Goal: Task Accomplishment & Management: Manage account settings

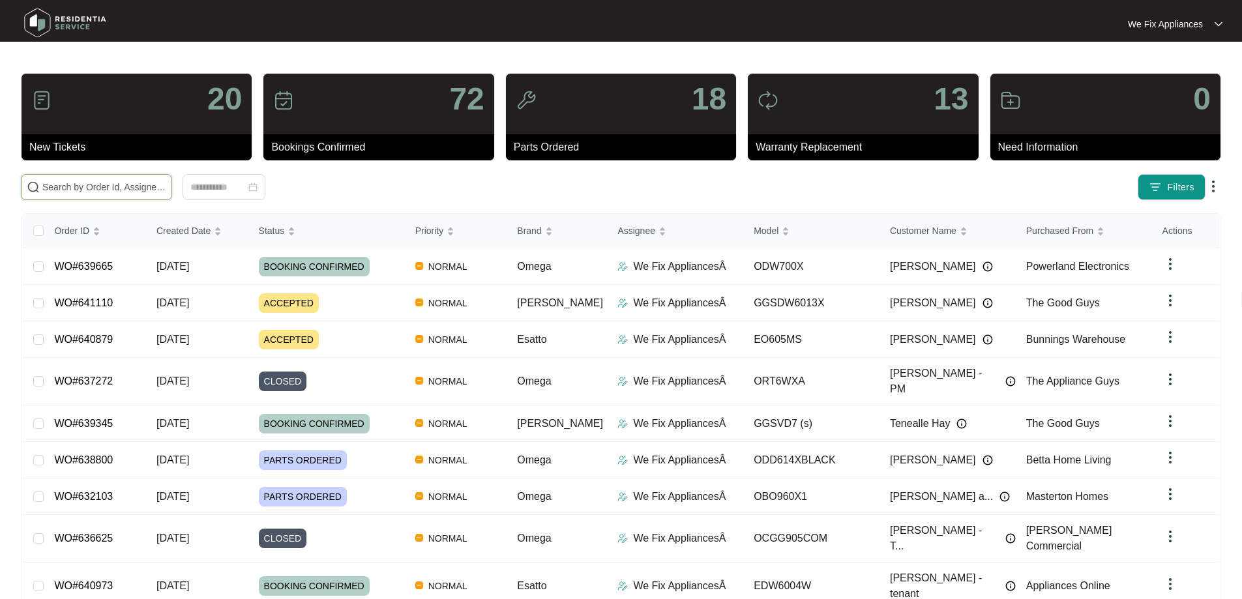
drag, startPoint x: 113, startPoint y: 194, endPoint x: 159, endPoint y: 193, distance: 46.3
drag, startPoint x: 159, startPoint y: 193, endPoint x: 181, endPoint y: 175, distance: 28.7
drag, startPoint x: 181, startPoint y: 175, endPoint x: 108, endPoint y: 177, distance: 73.7
paste input "641110"
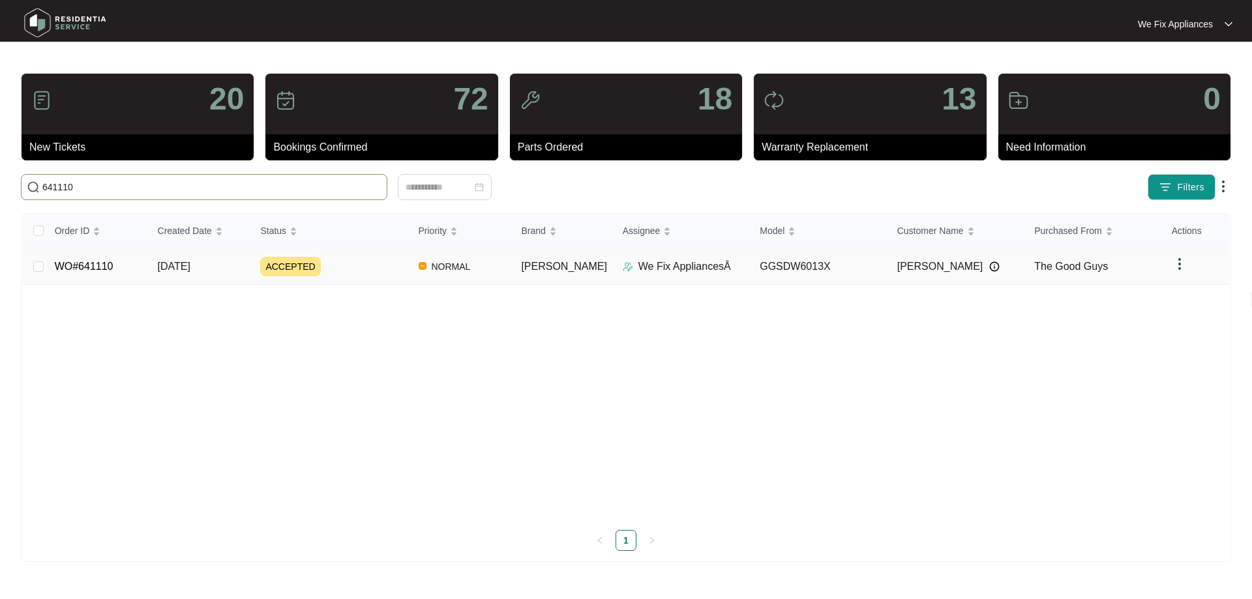
type input "641110"
click at [71, 262] on link "WO#641110" at bounding box center [84, 266] width 59 height 11
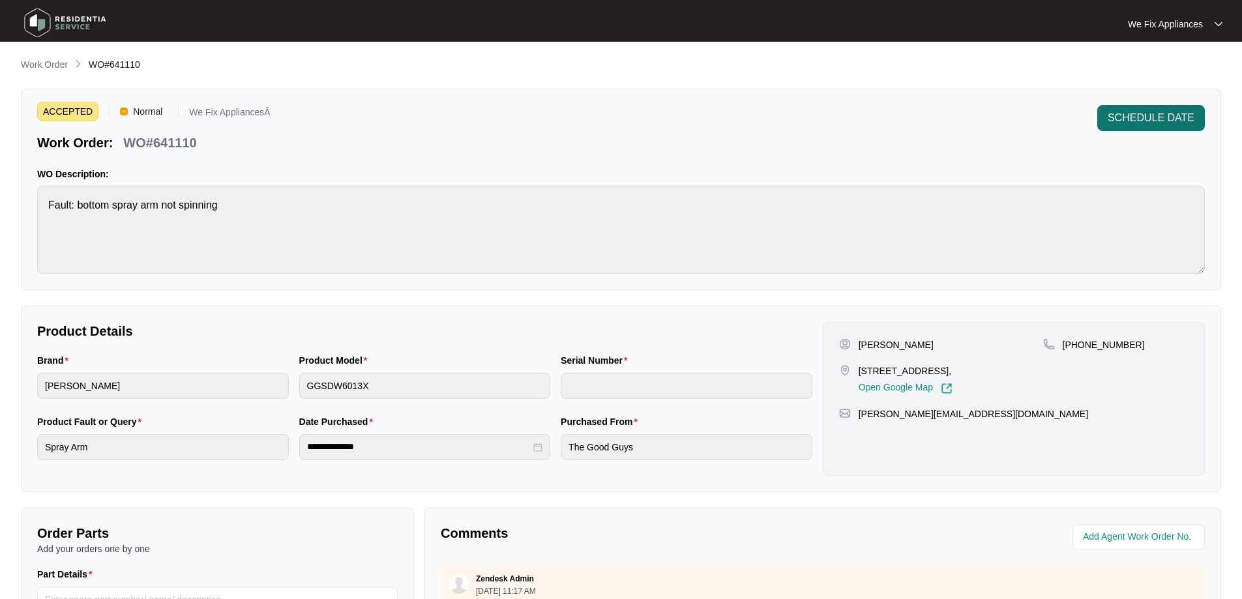
click at [1152, 118] on span "SCHEDULE DATE" at bounding box center [1151, 118] width 87 height 16
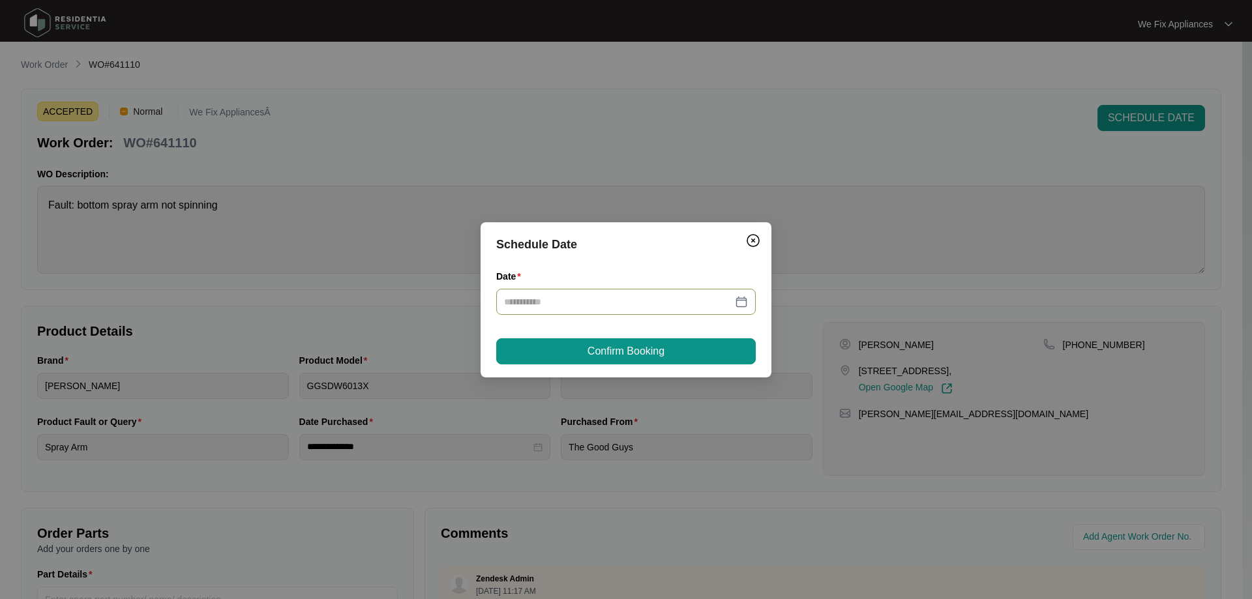
click at [670, 297] on input "Date" at bounding box center [618, 302] width 228 height 14
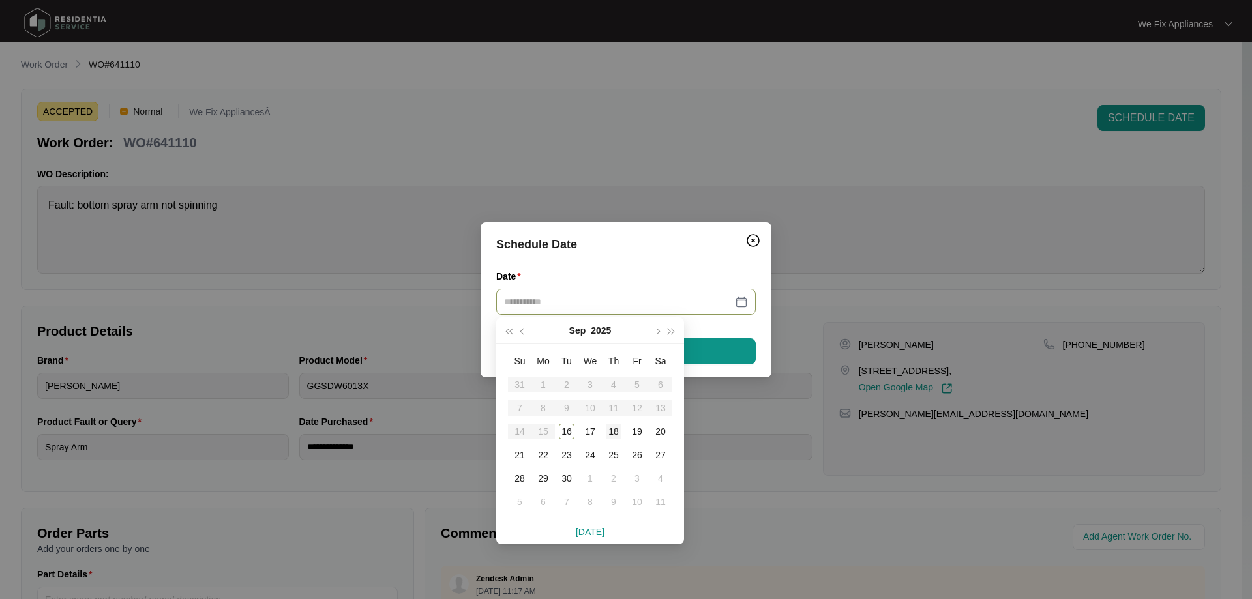
type input "**********"
click at [615, 427] on div "18" at bounding box center [614, 432] width 16 height 16
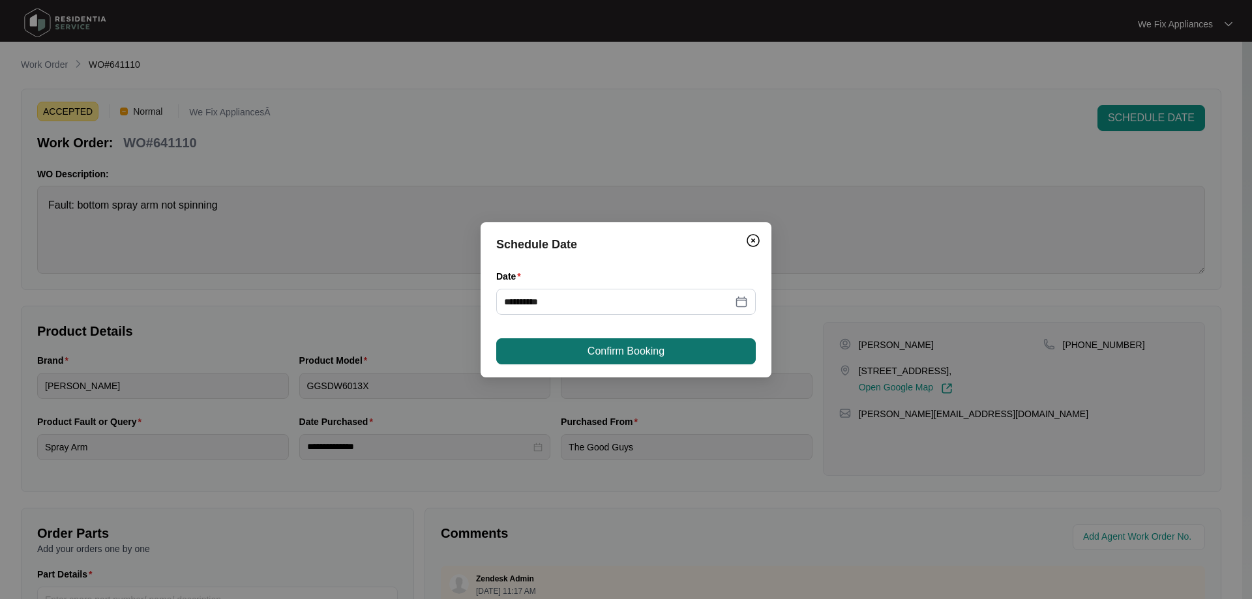
click at [662, 338] on button "Confirm Booking" at bounding box center [625, 351] width 259 height 26
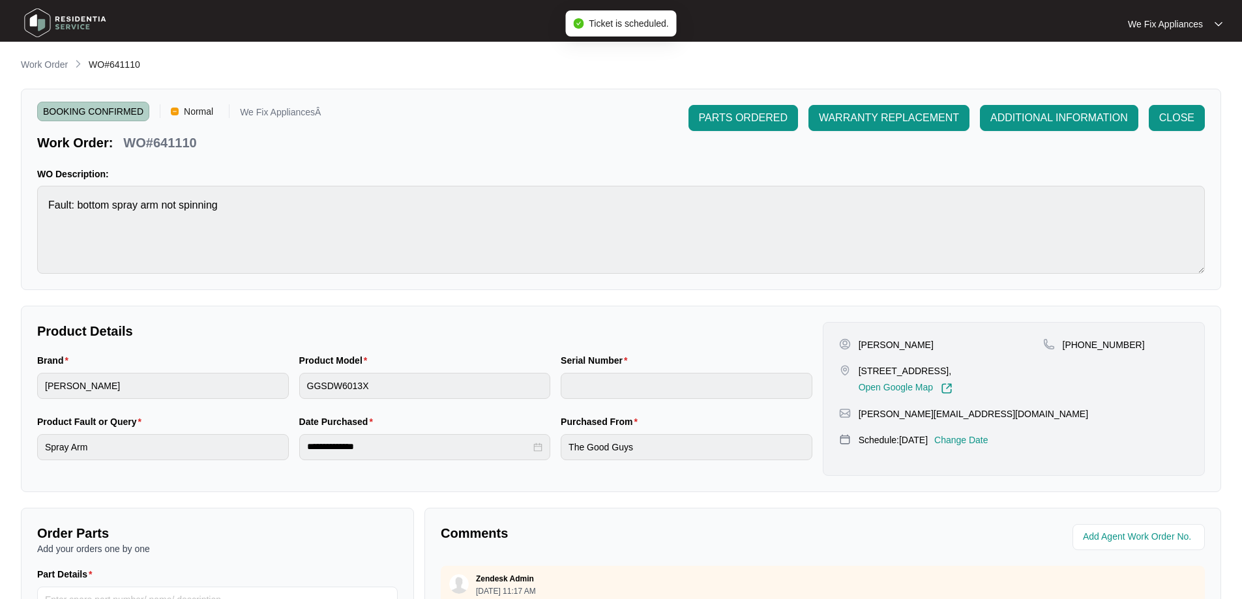
click at [86, 25] on img at bounding box center [65, 22] width 91 height 39
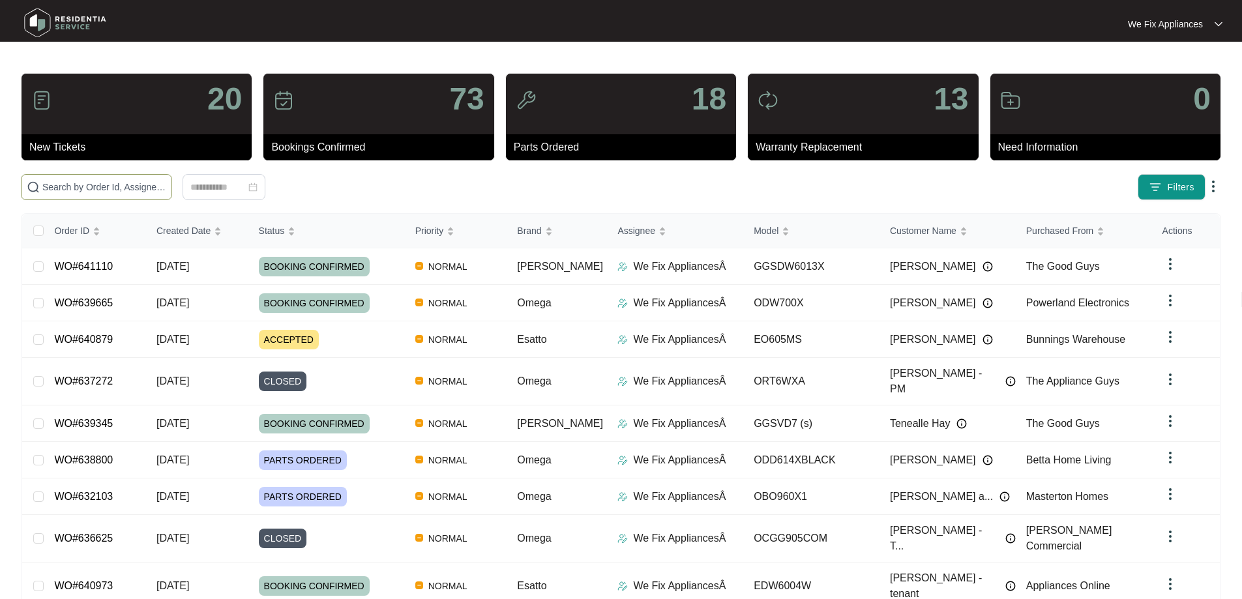
paste input "639665"
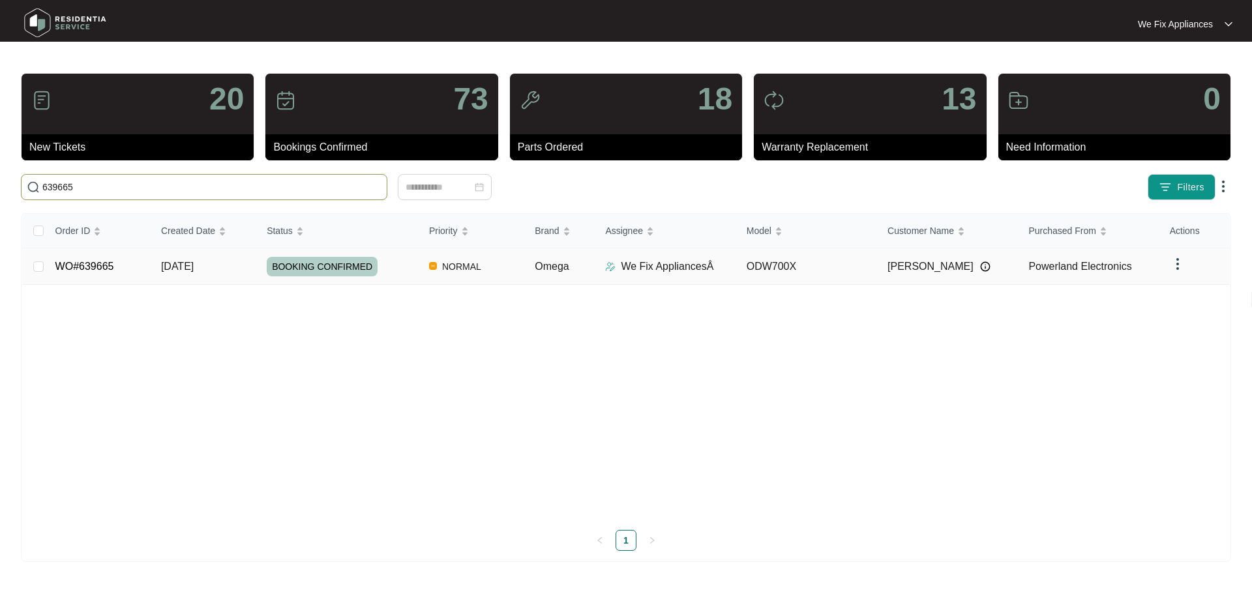
type input "639665"
click at [110, 263] on link "WO#639665" at bounding box center [84, 266] width 59 height 11
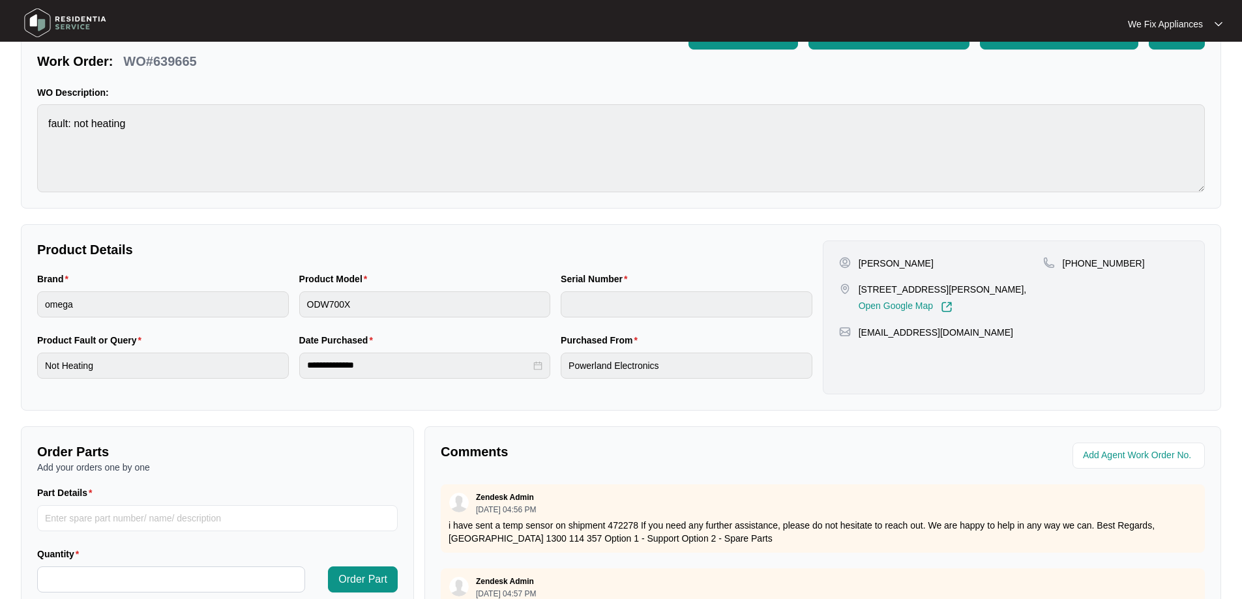
scroll to position [196, 0]
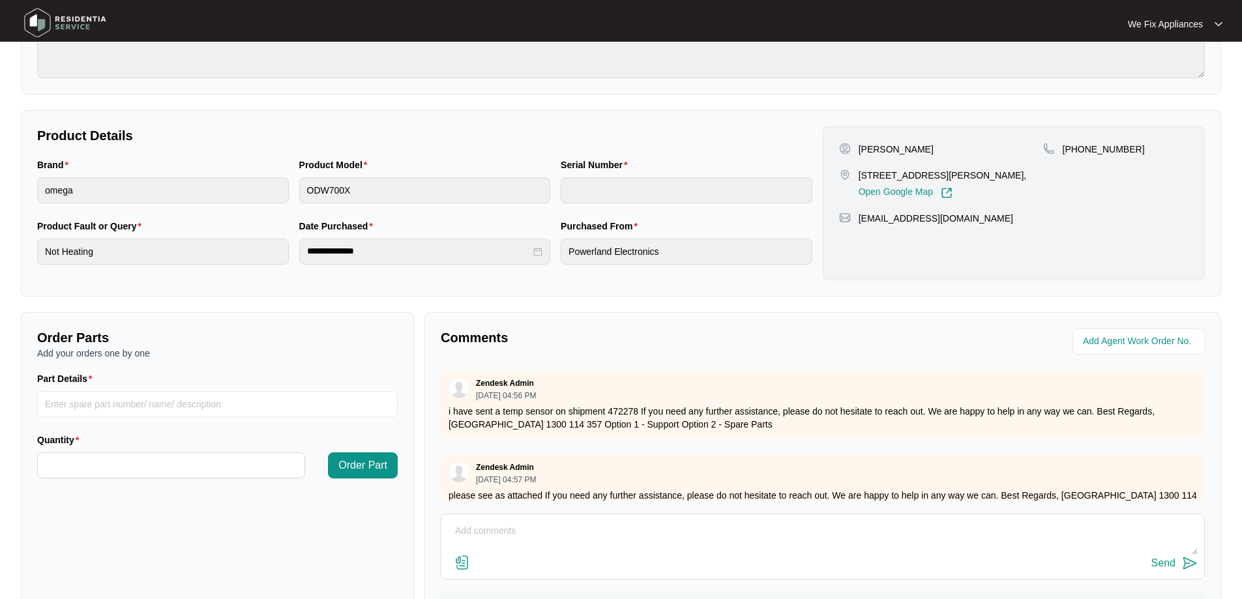
click at [532, 540] on textarea at bounding box center [823, 538] width 750 height 34
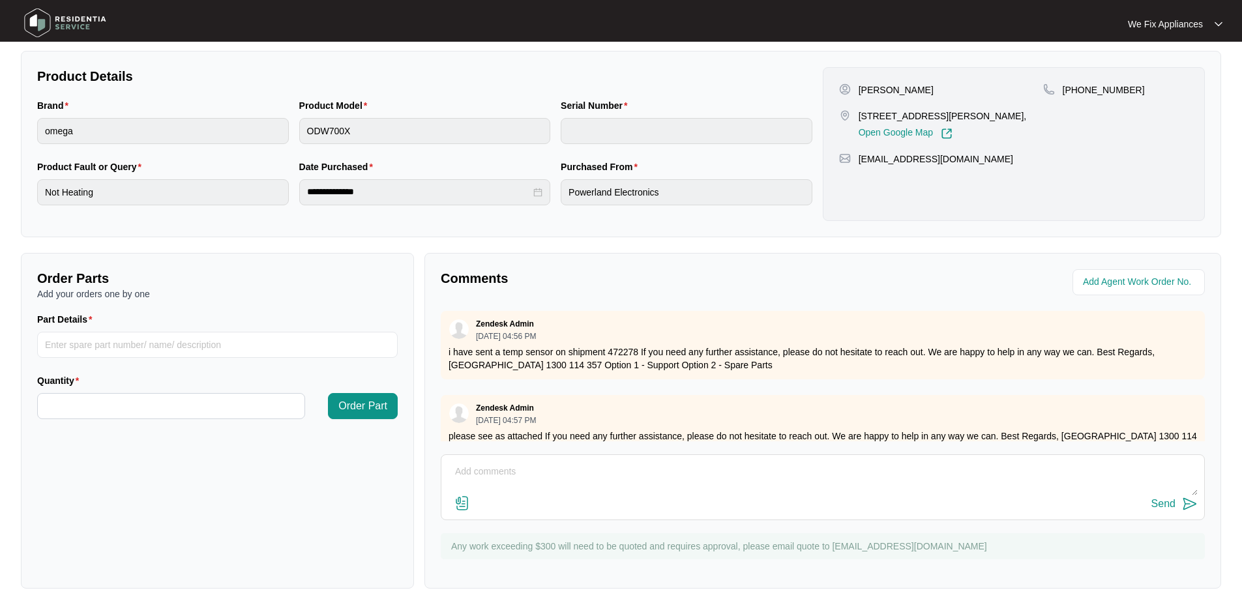
scroll to position [261, 0]
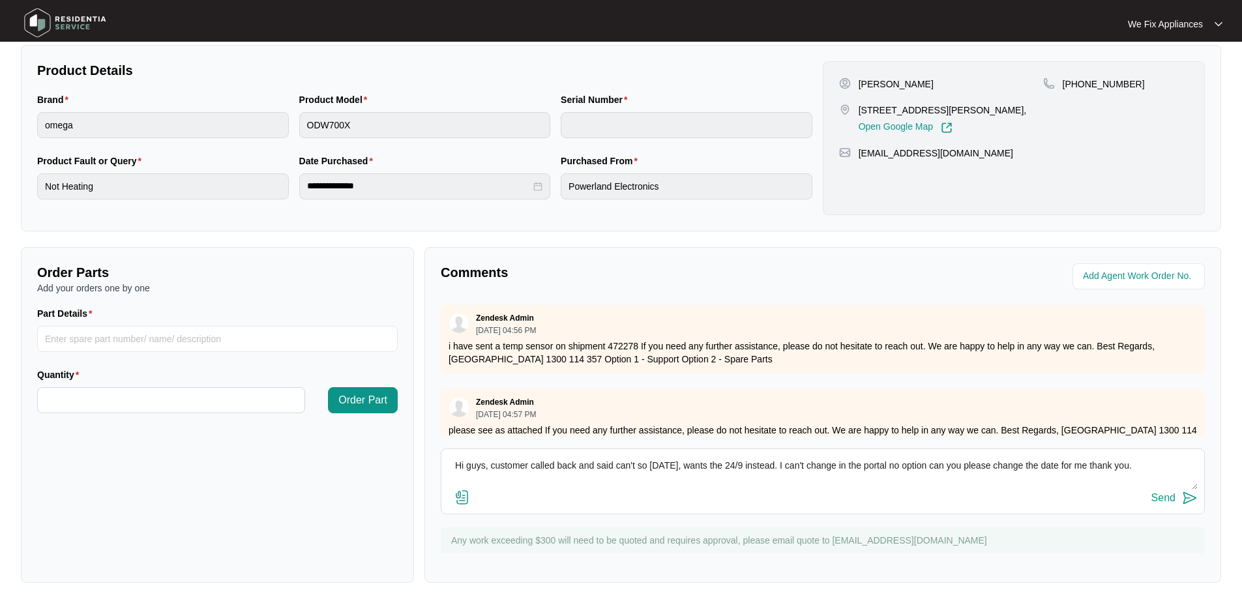
drag, startPoint x: 1182, startPoint y: 468, endPoint x: 456, endPoint y: 475, distance: 726.3
click at [456, 475] on textarea "Hi guys, customer called back and said can't so [DATE], wants the 24/9 instead.…" at bounding box center [823, 473] width 750 height 34
type textarea "Hi guys, customer called back and said can't so [DATE], wants the 24/9 instead.…"
click at [67, 23] on img at bounding box center [65, 22] width 91 height 39
